Goal: Check status: Check status

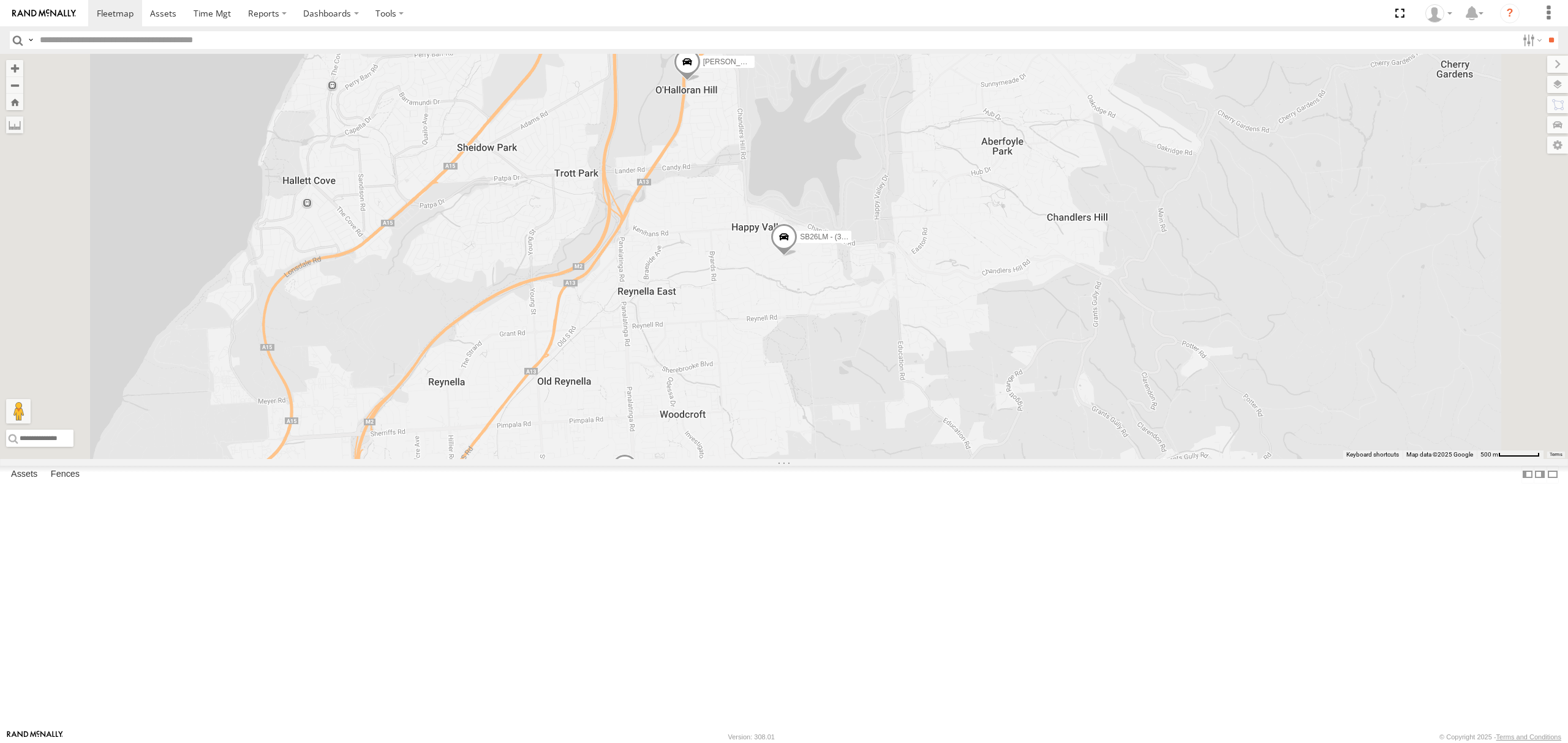
click at [0, 0] on link at bounding box center [0, 0] width 0 height 0
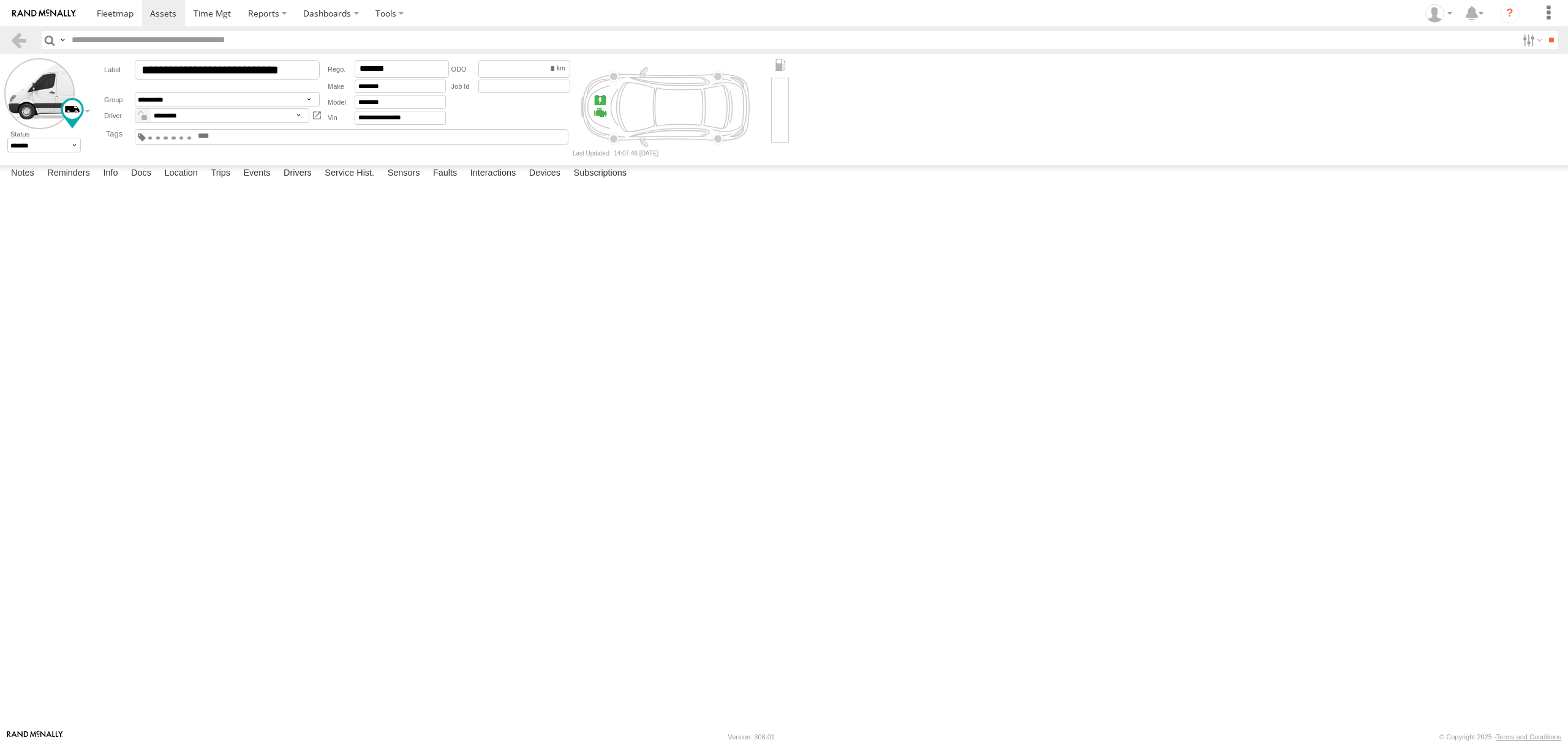
click at [192, 137] on span at bounding box center [189, 137] width 4 height 2
click at [112, 17] on span at bounding box center [115, 13] width 36 height 12
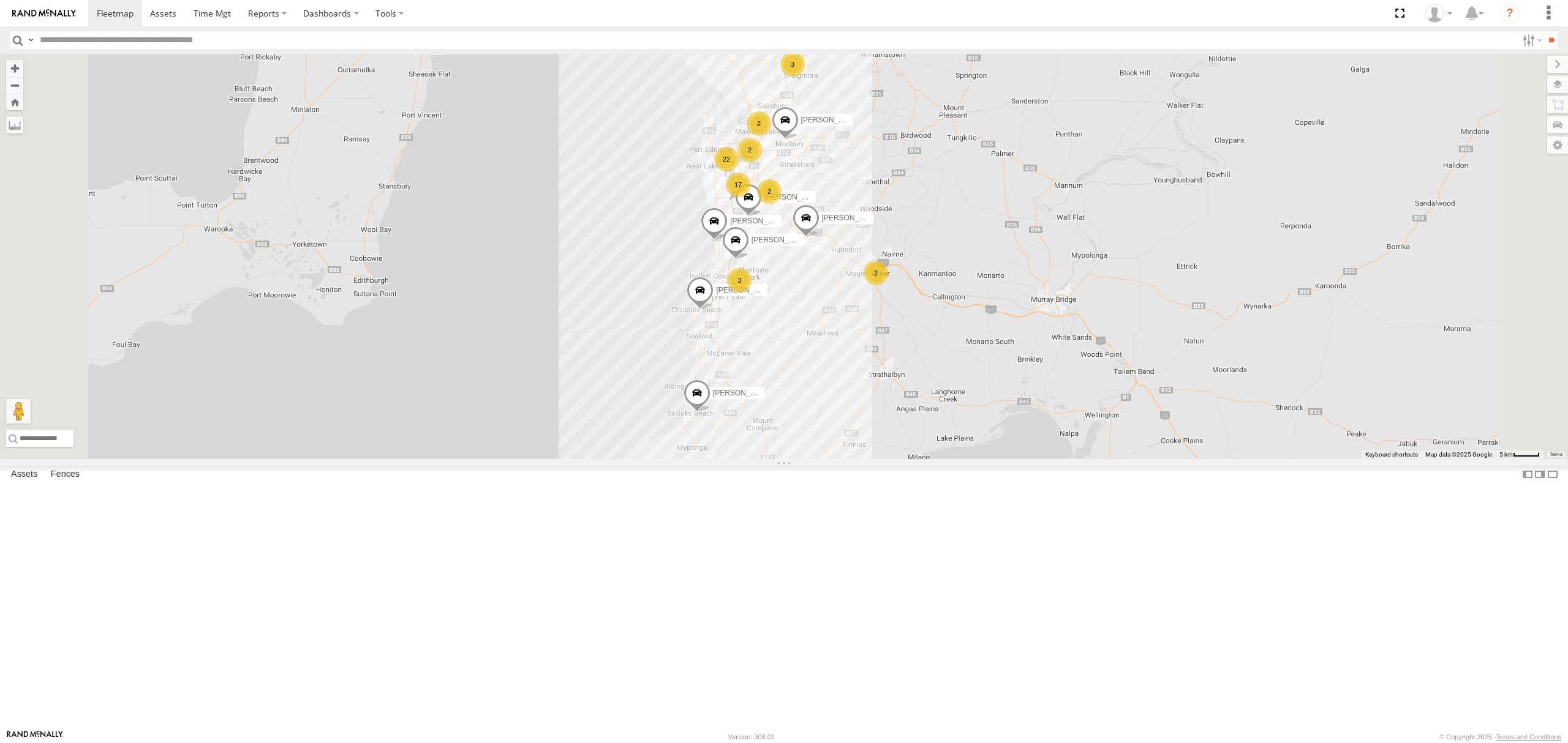
click at [0, 0] on div "All Assets" at bounding box center [0, 0] width 0 height 0
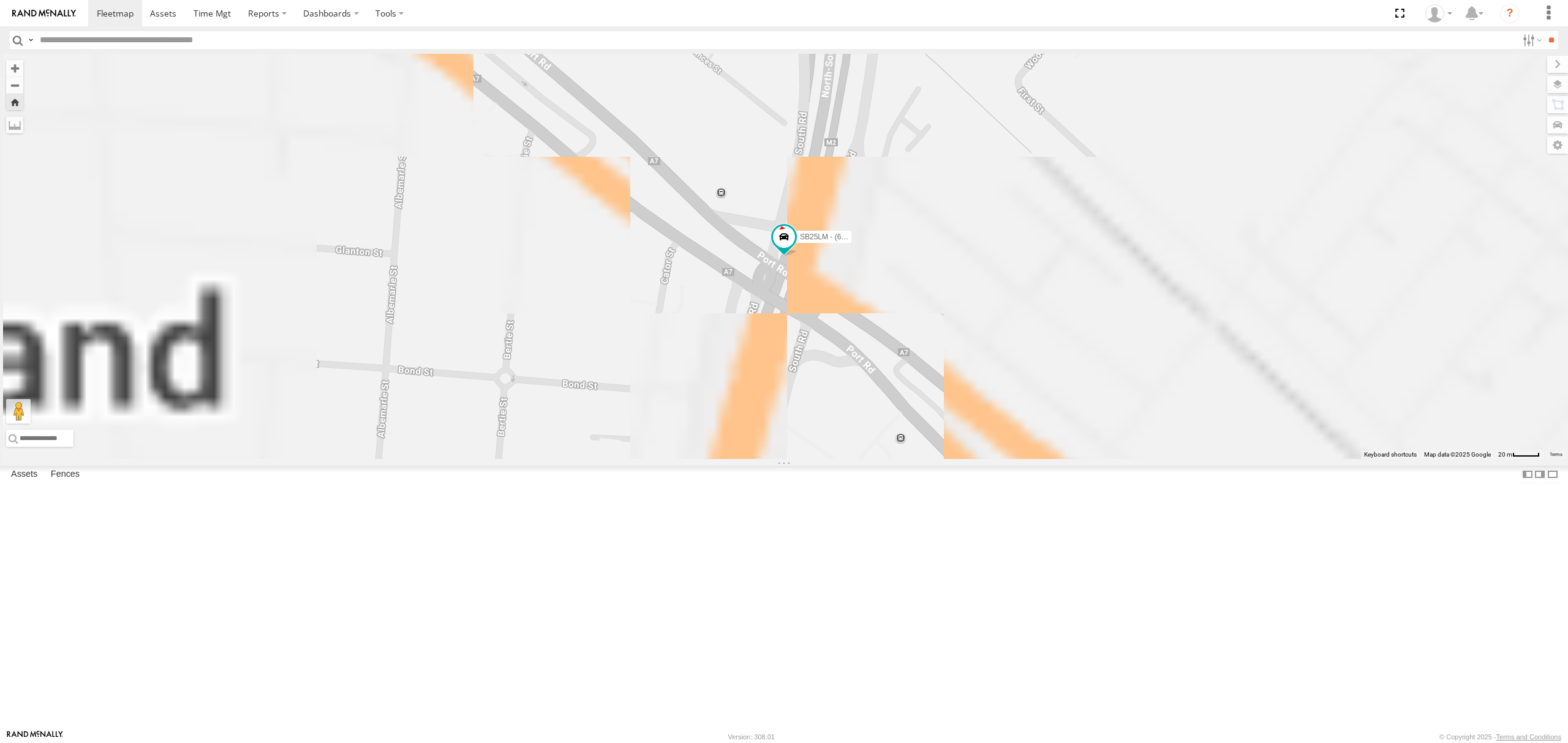
click at [0, 0] on div "S254CLT - [PERSON_NAME]" at bounding box center [0, 0] width 0 height 0
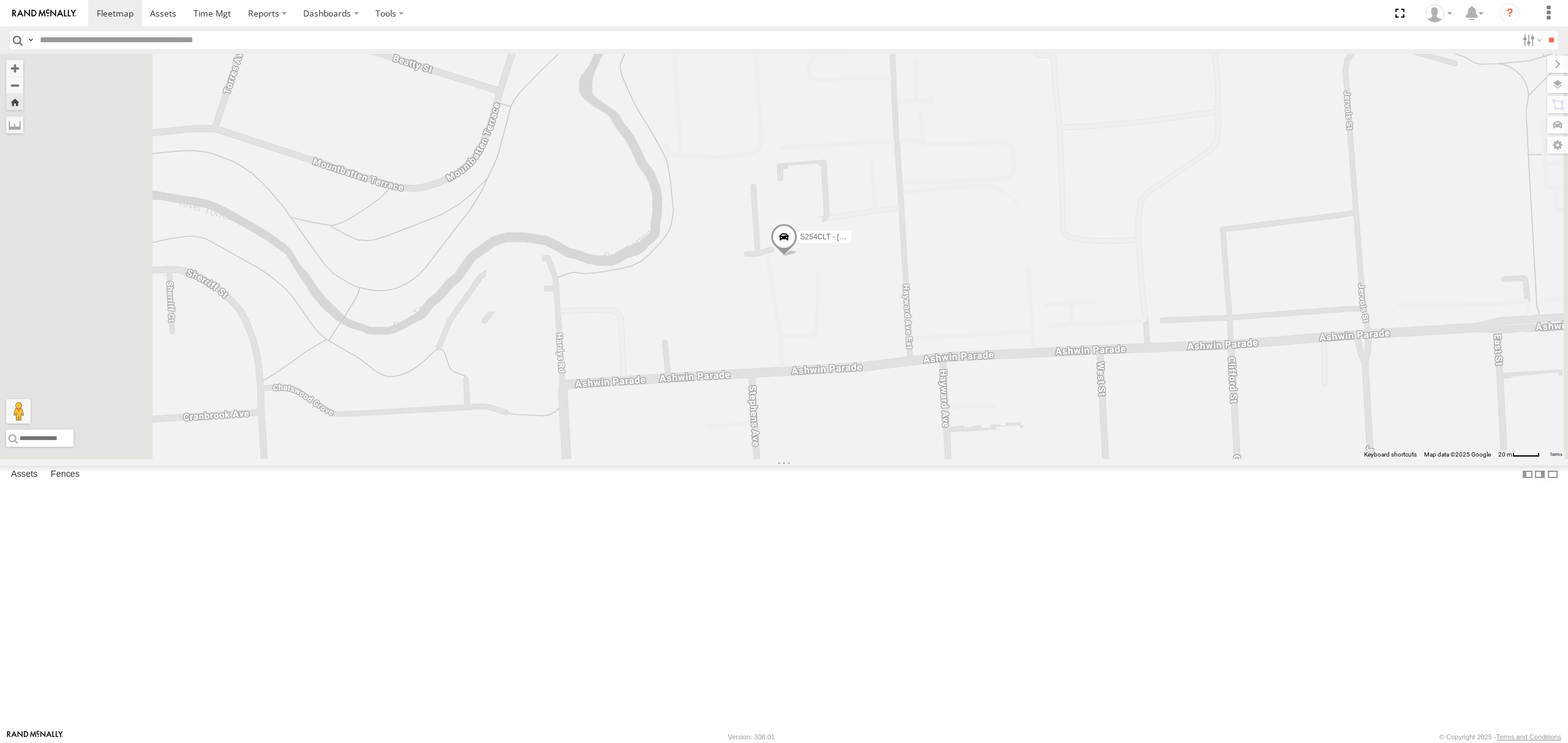
click at [0, 0] on div "All Assets" at bounding box center [0, 0] width 0 height 0
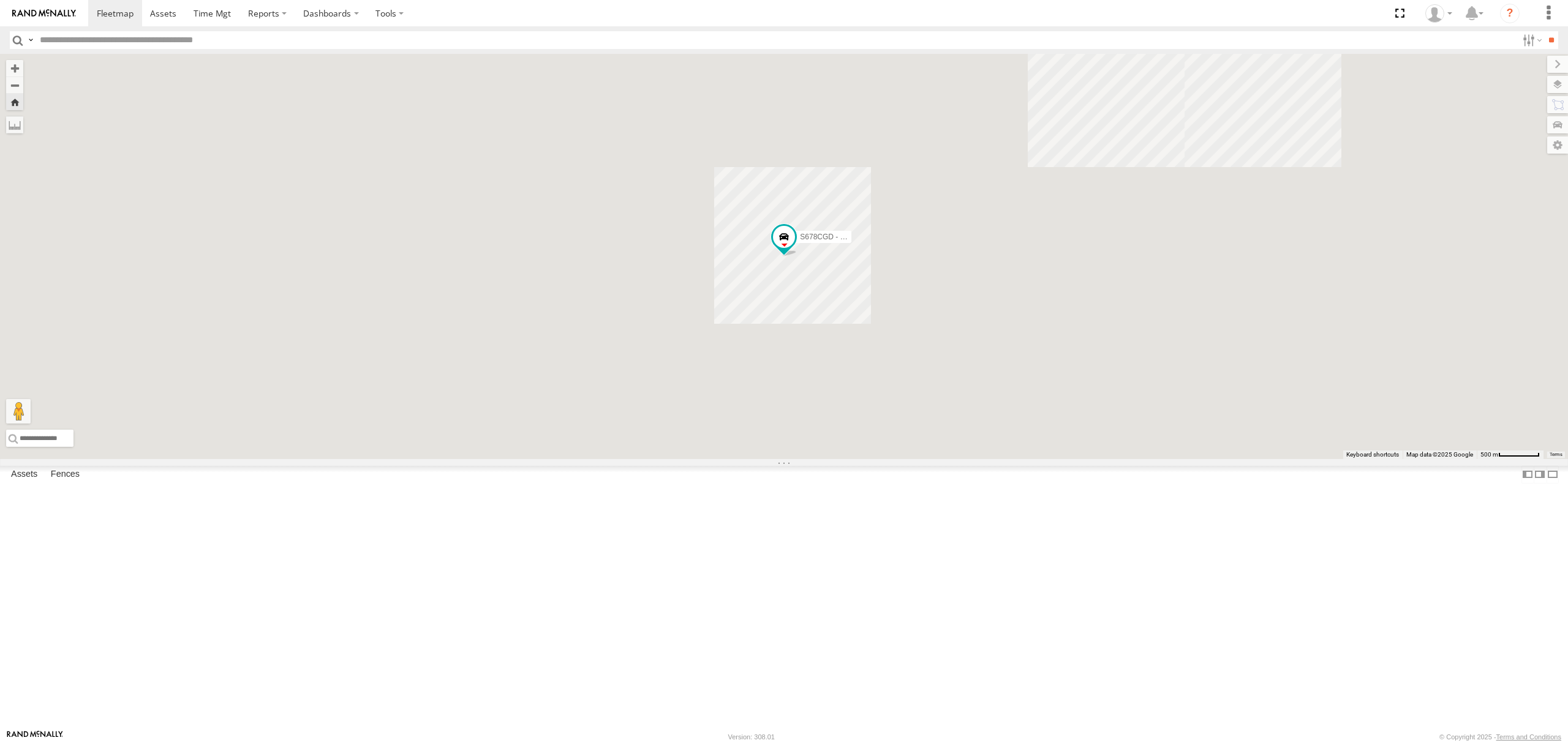
click at [0, 0] on div "All Assets" at bounding box center [0, 0] width 0 height 0
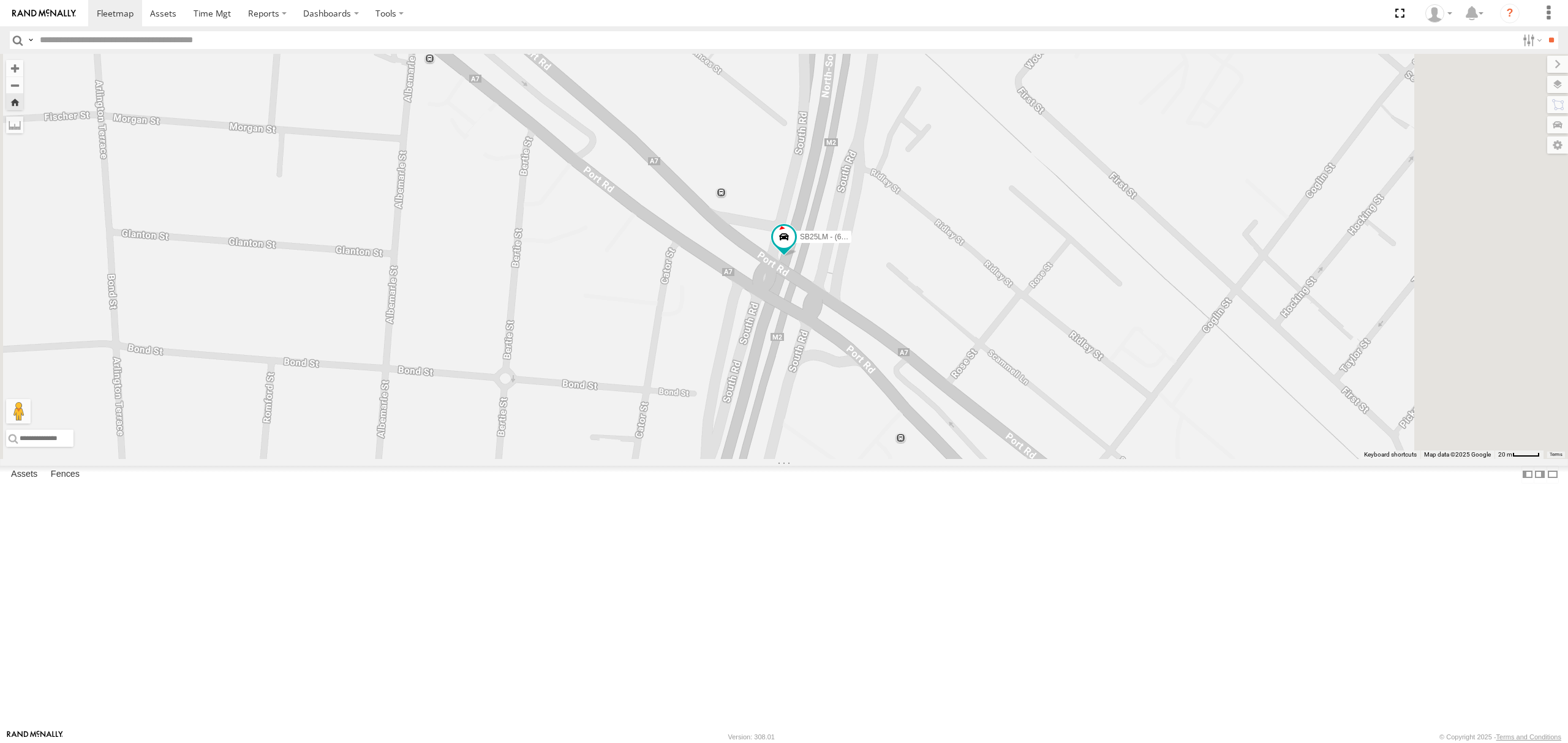
click at [0, 0] on div "S678CGD - Fridge It Sprinter" at bounding box center [0, 0] width 0 height 0
